Goal: Task Accomplishment & Management: Manage account settings

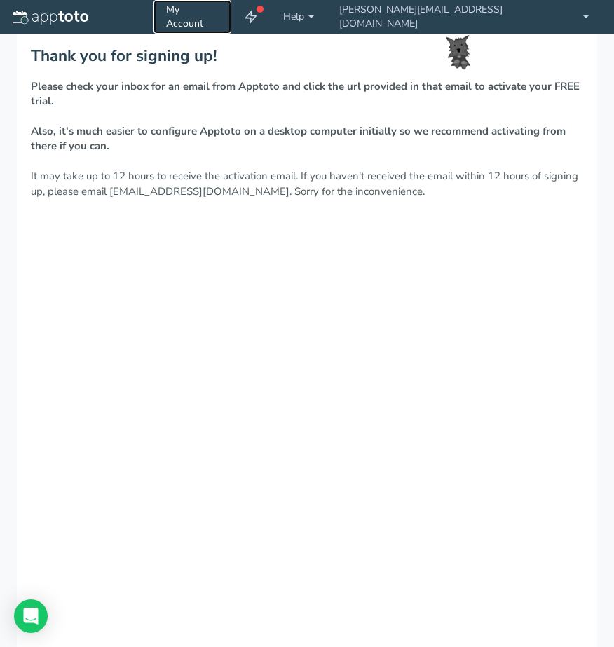
click at [231, 10] on link "My Account" at bounding box center [193, 17] width 78 height 34
click at [231, 18] on link "My Account" at bounding box center [193, 17] width 78 height 34
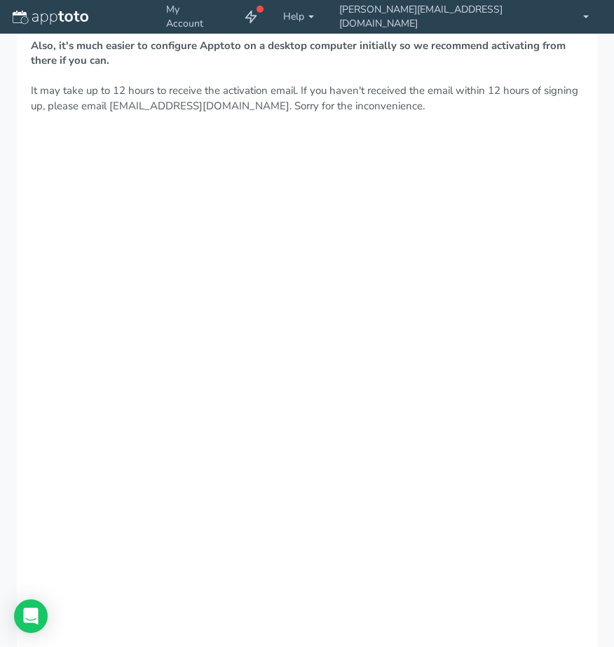
scroll to position [88, 0]
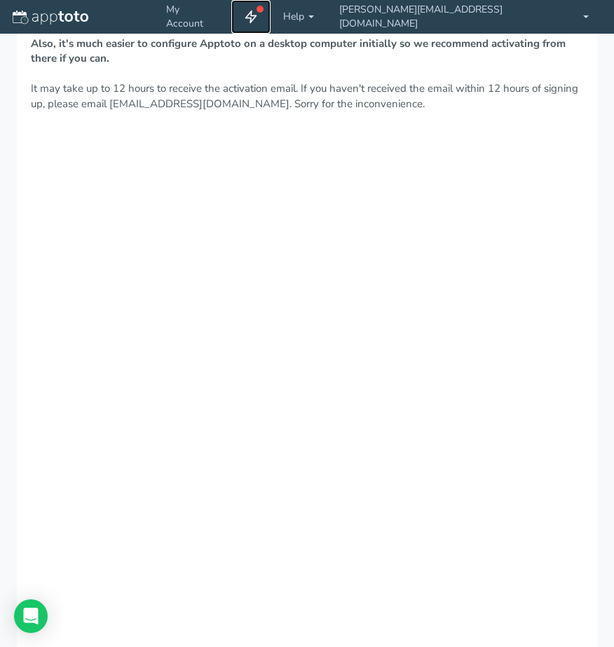
click at [258, 19] on icon at bounding box center [251, 17] width 14 height 14
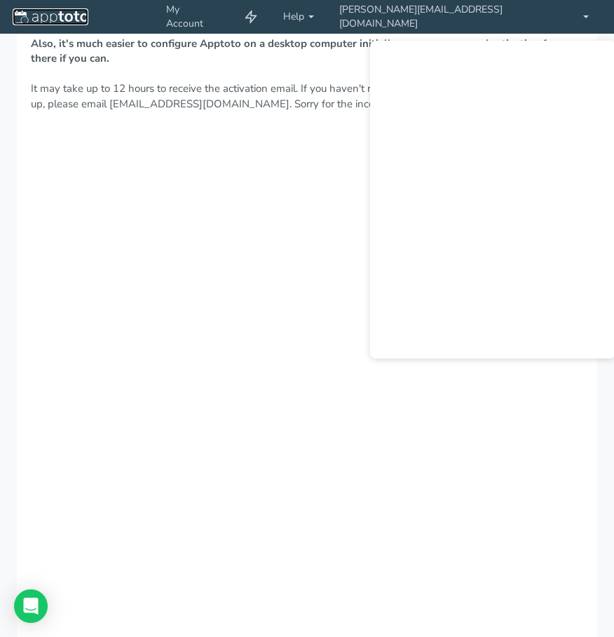
click at [55, 22] on img at bounding box center [51, 18] width 76 height 14
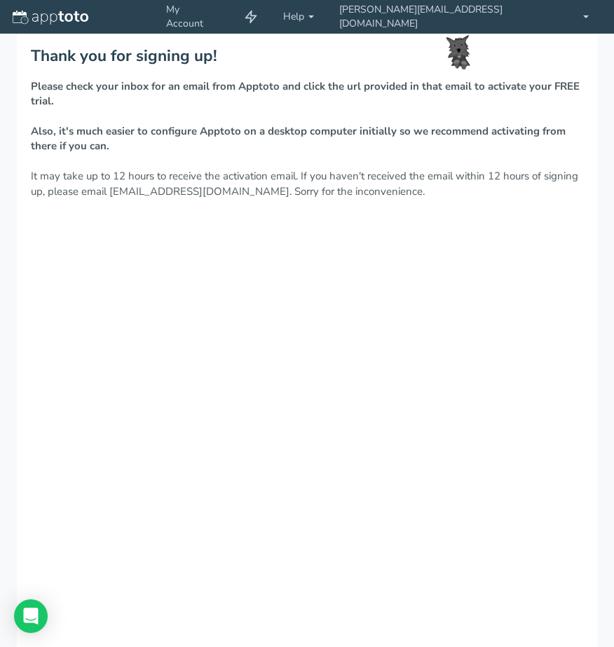
scroll to position [88, 0]
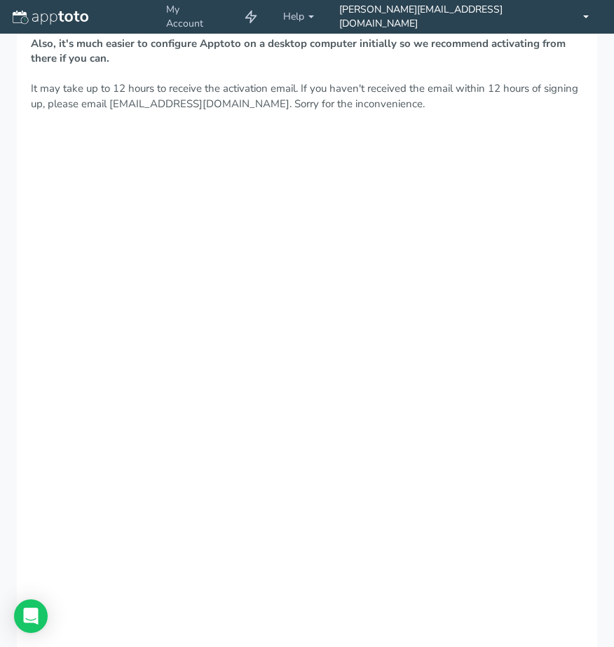
click at [565, 15] on link "[PERSON_NAME][EMAIL_ADDRESS][DOMAIN_NAME]" at bounding box center [464, 17] width 275 height 34
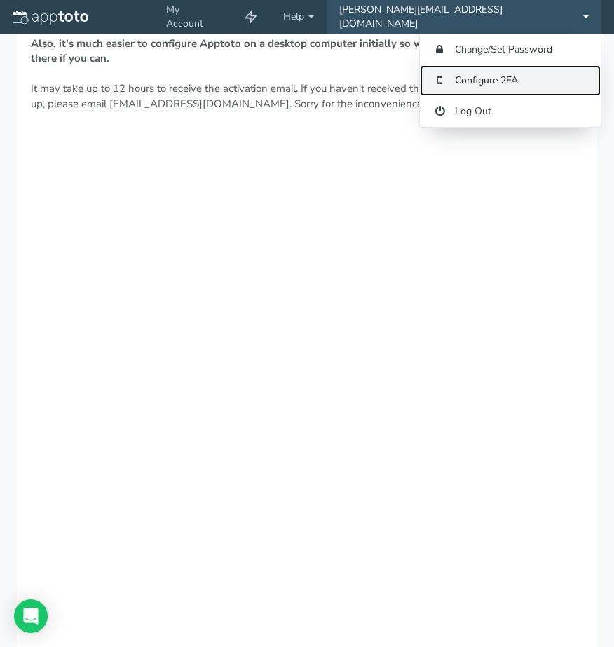
click at [483, 74] on link "Configure 2FA" at bounding box center [510, 80] width 181 height 31
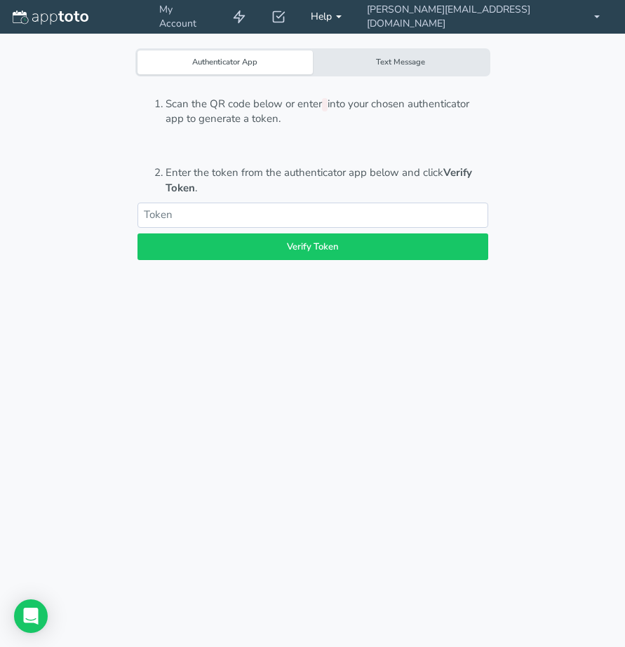
click at [342, 18] on b at bounding box center [339, 16] width 6 height 3
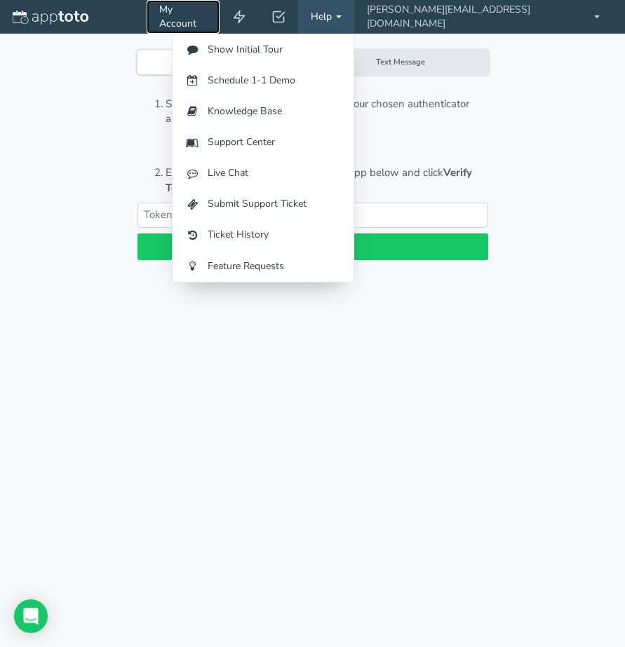
click at [220, 13] on link "My Account" at bounding box center [183, 17] width 73 height 34
